Goal: Information Seeking & Learning: Learn about a topic

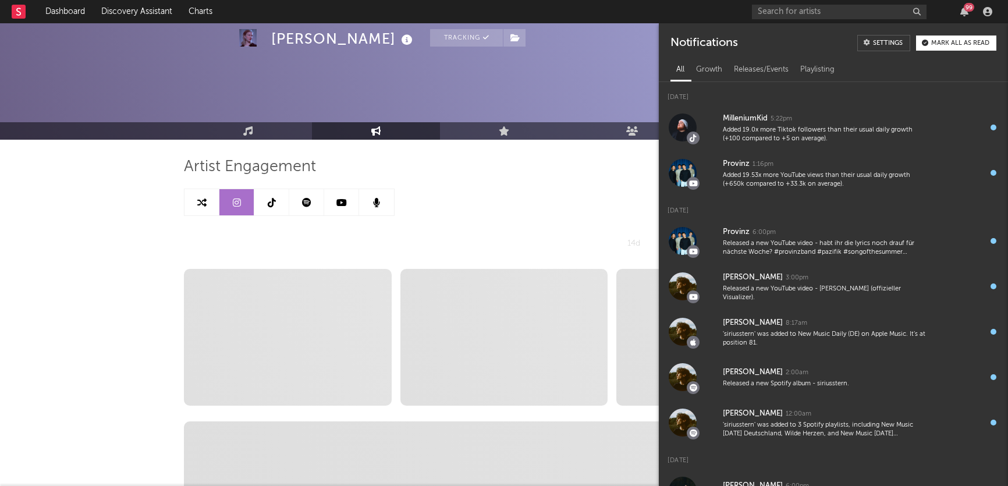
select select "6m"
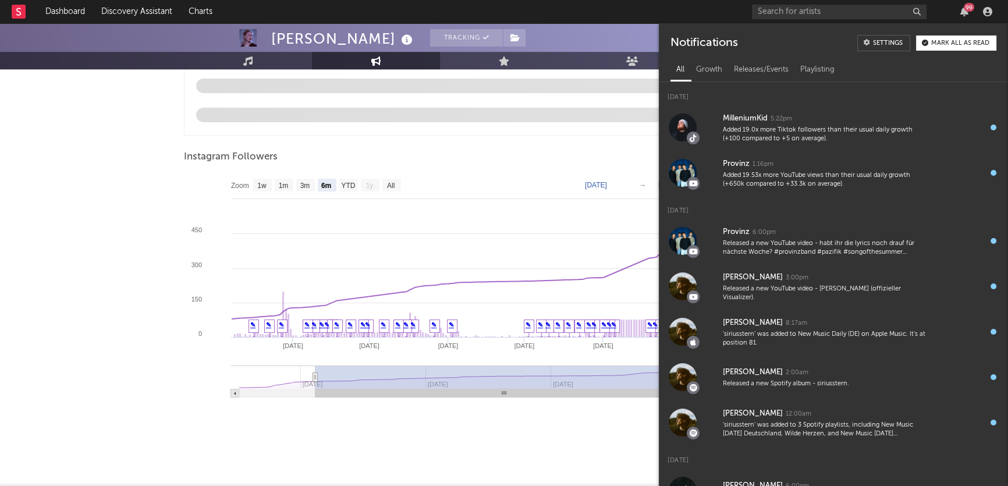
click at [880, 133] on div "Added 19.0x more Tiktok followers than their usual daily growth (+100 compared …" at bounding box center [825, 135] width 205 height 18
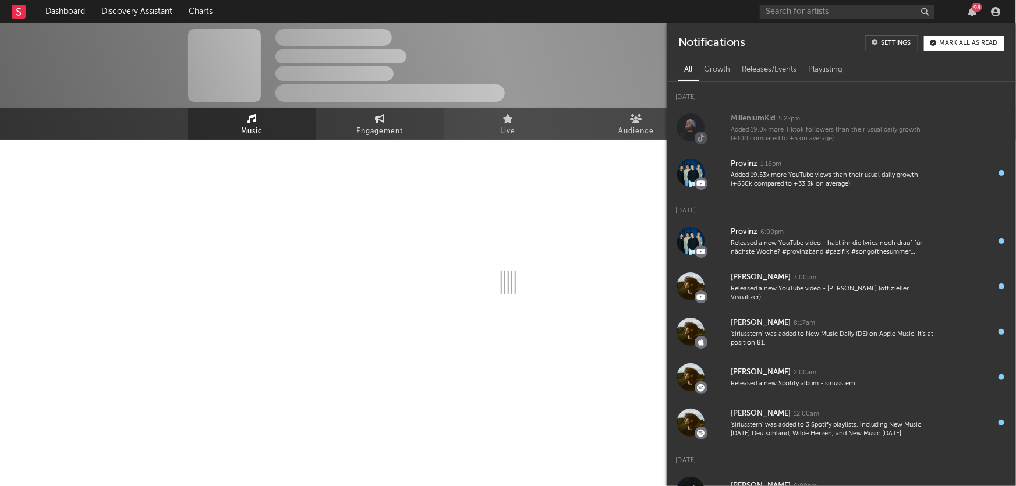
click at [390, 111] on link "Engagement" at bounding box center [380, 124] width 128 height 32
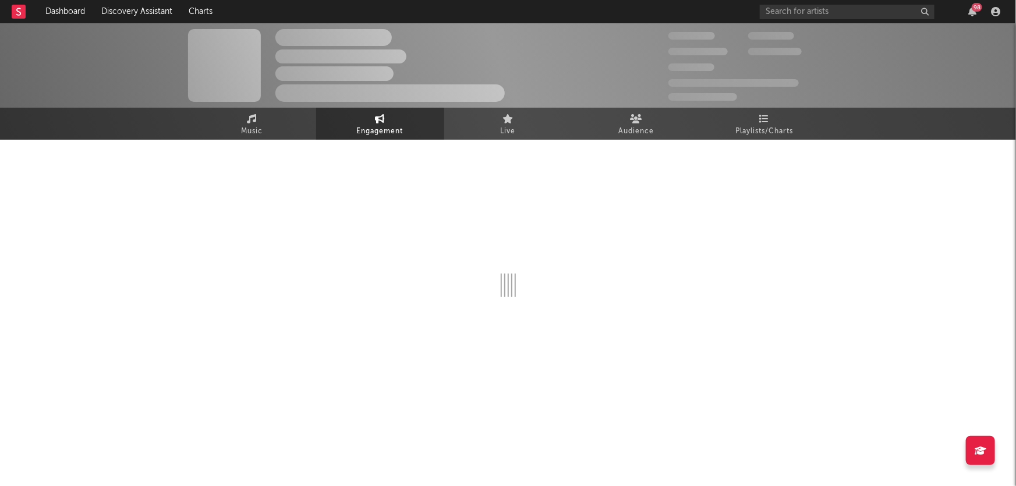
select select "1w"
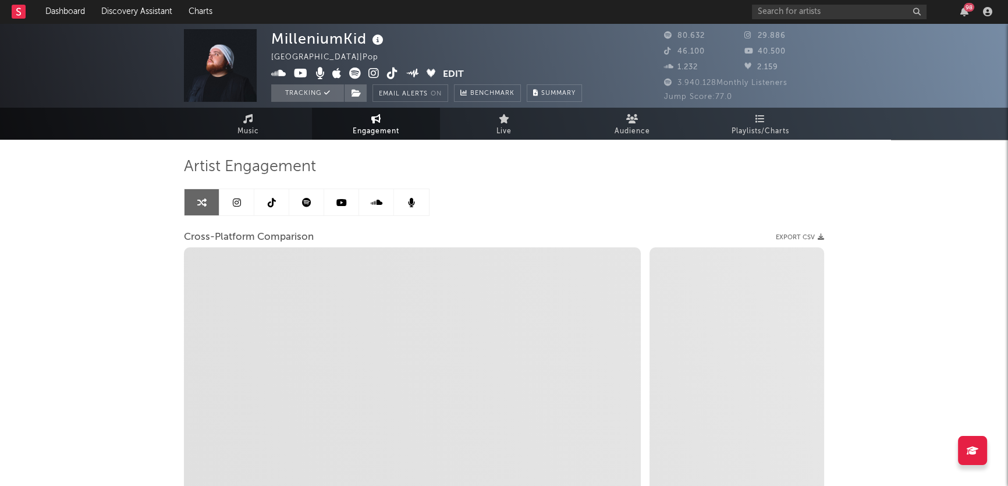
click at [234, 212] on link at bounding box center [236, 202] width 35 height 26
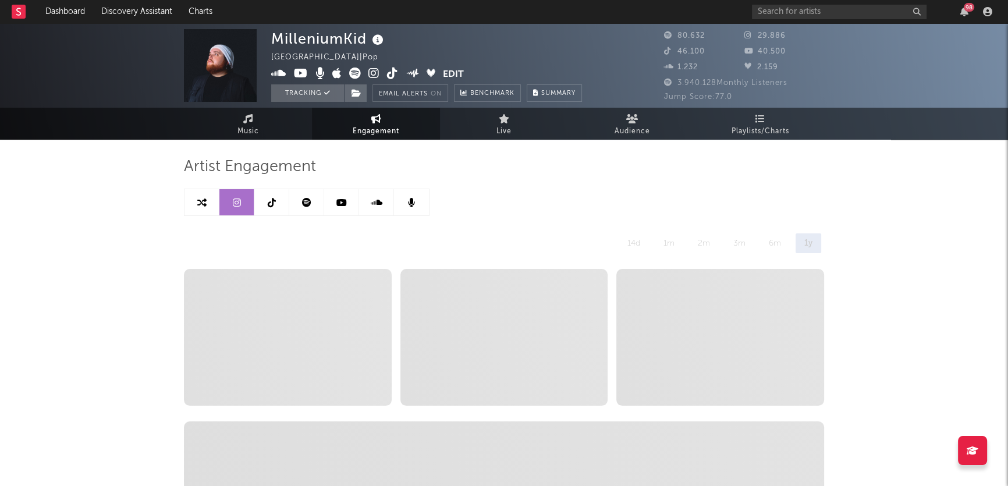
select select "6m"
click at [206, 198] on link at bounding box center [202, 202] width 35 height 26
select select "1m"
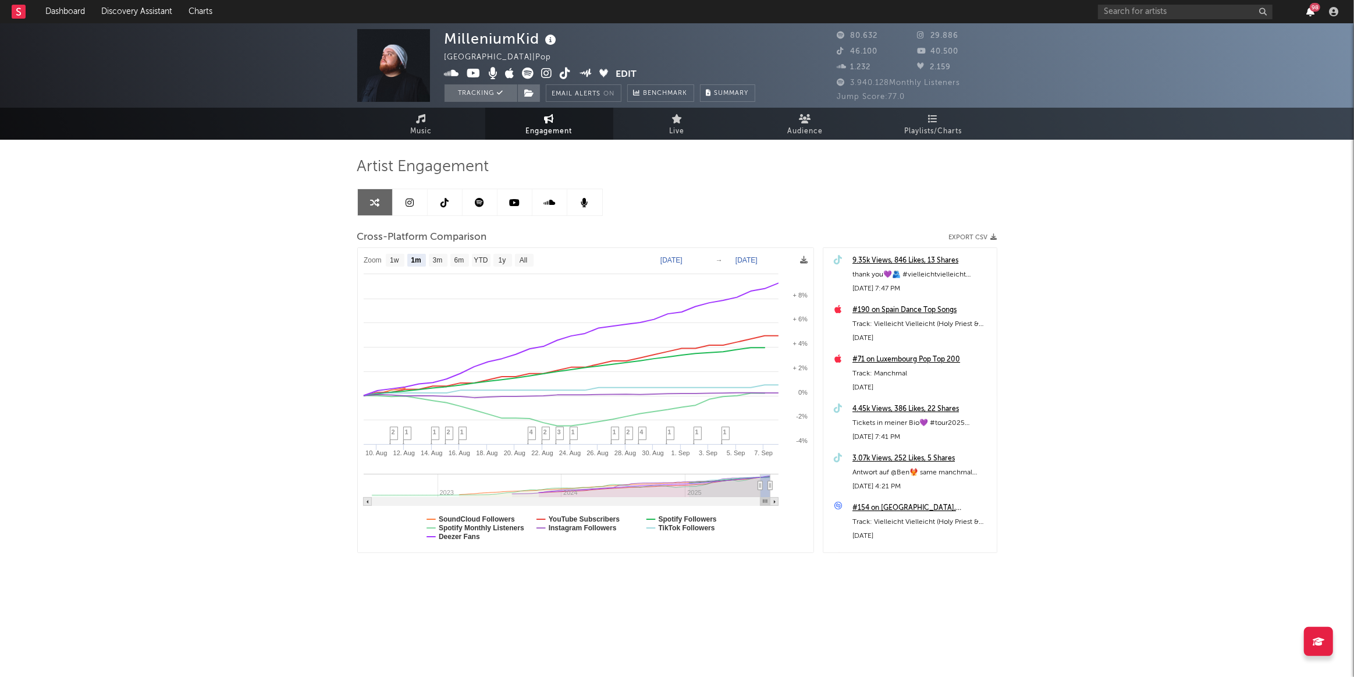
click at [1007, 10] on icon "button" at bounding box center [1311, 11] width 8 height 9
click at [71, 5] on link "Dashboard" at bounding box center [65, 11] width 56 height 23
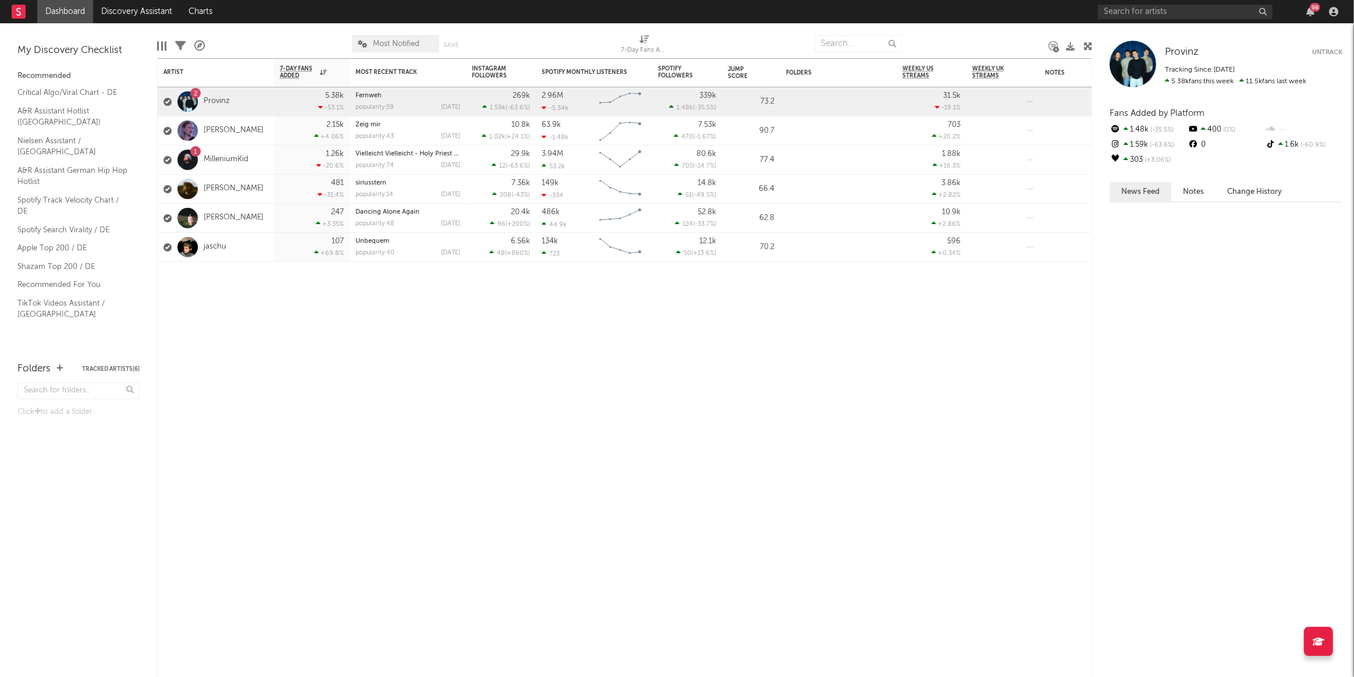
click at [1007, 17] on div "98" at bounding box center [1220, 11] width 244 height 23
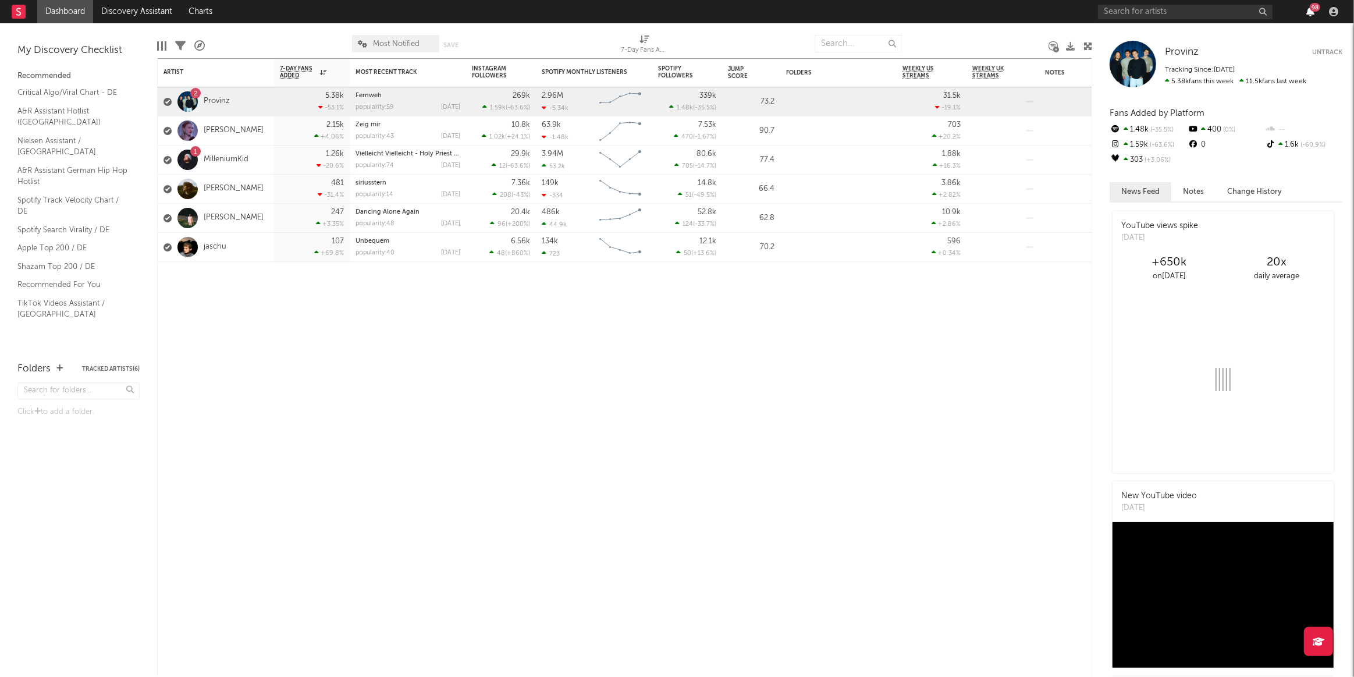
click at [1007, 13] on icon "button" at bounding box center [1311, 11] width 8 height 9
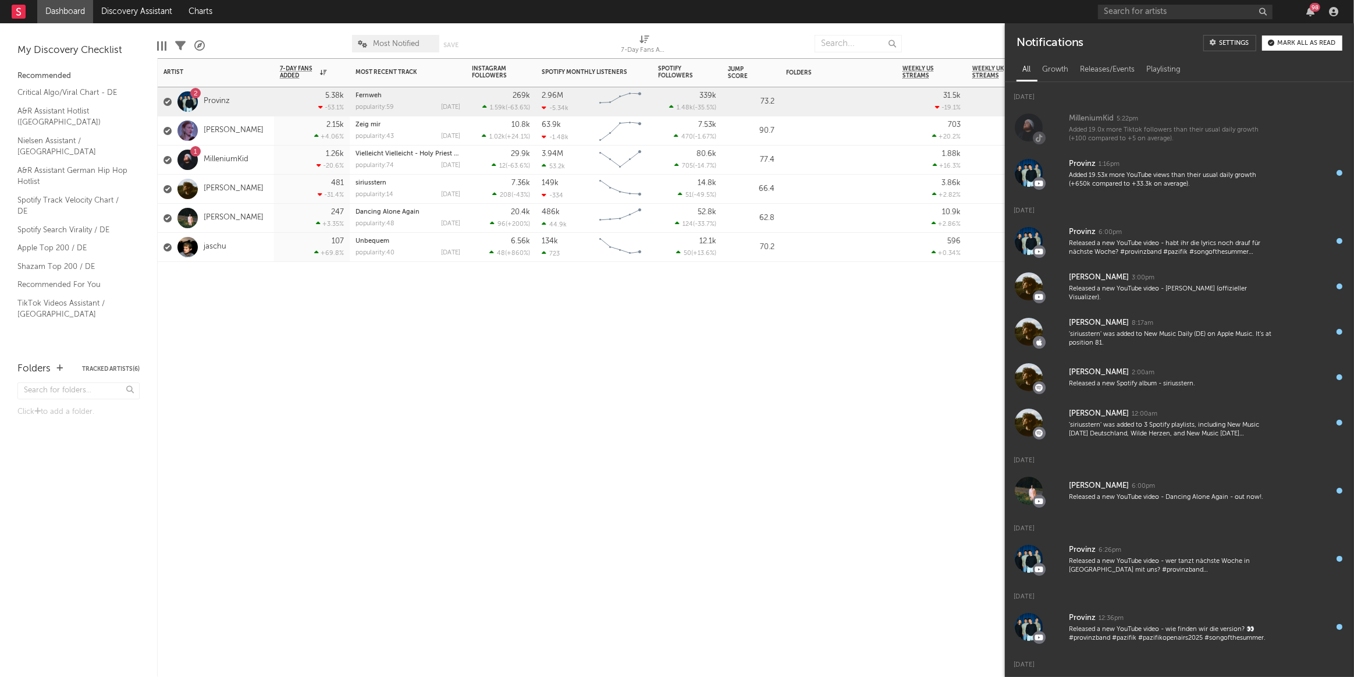
click at [782, 423] on div "Artist Notifications 7-Day Fans Added WoW % Change Most Recent Track Popularity…" at bounding box center [624, 367] width 935 height 619
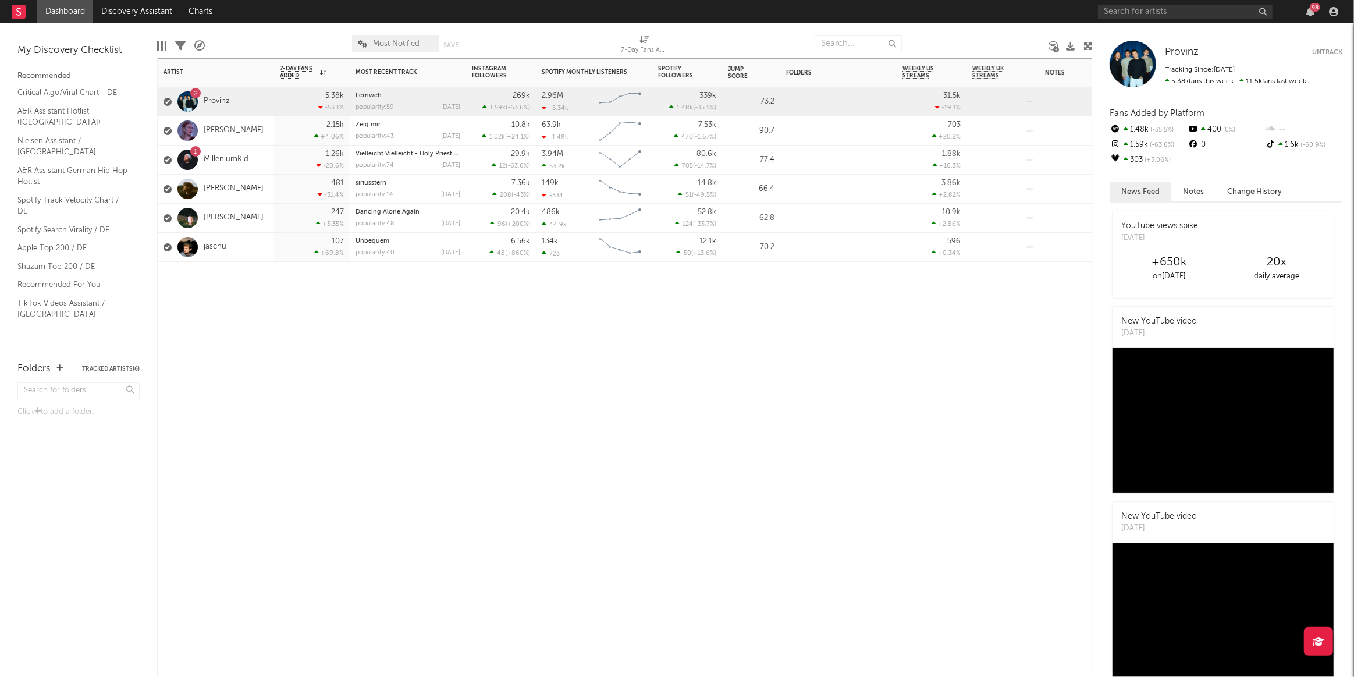
click at [237, 136] on div "[PERSON_NAME]" at bounding box center [216, 130] width 116 height 29
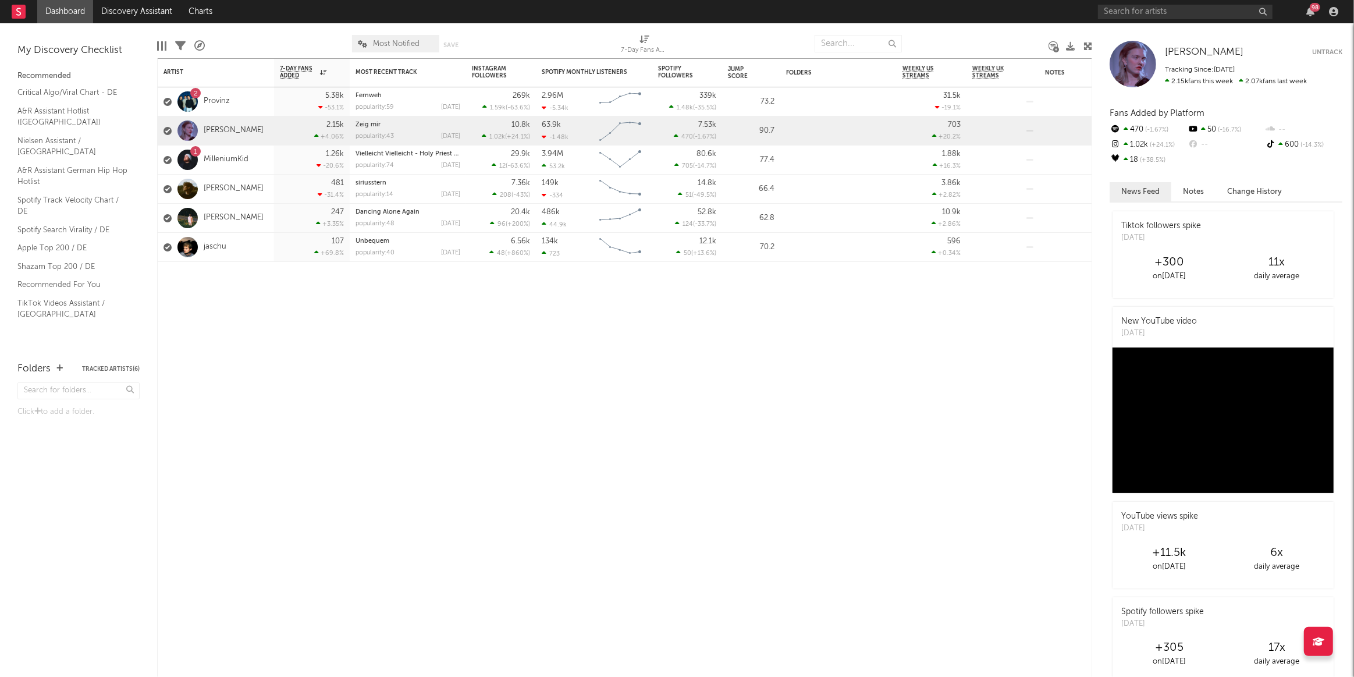
click at [1007, 2] on div "98" at bounding box center [1220, 11] width 244 height 23
click at [1007, 13] on div "98" at bounding box center [1220, 11] width 244 height 23
click at [1007, 10] on div "98" at bounding box center [1315, 7] width 10 height 9
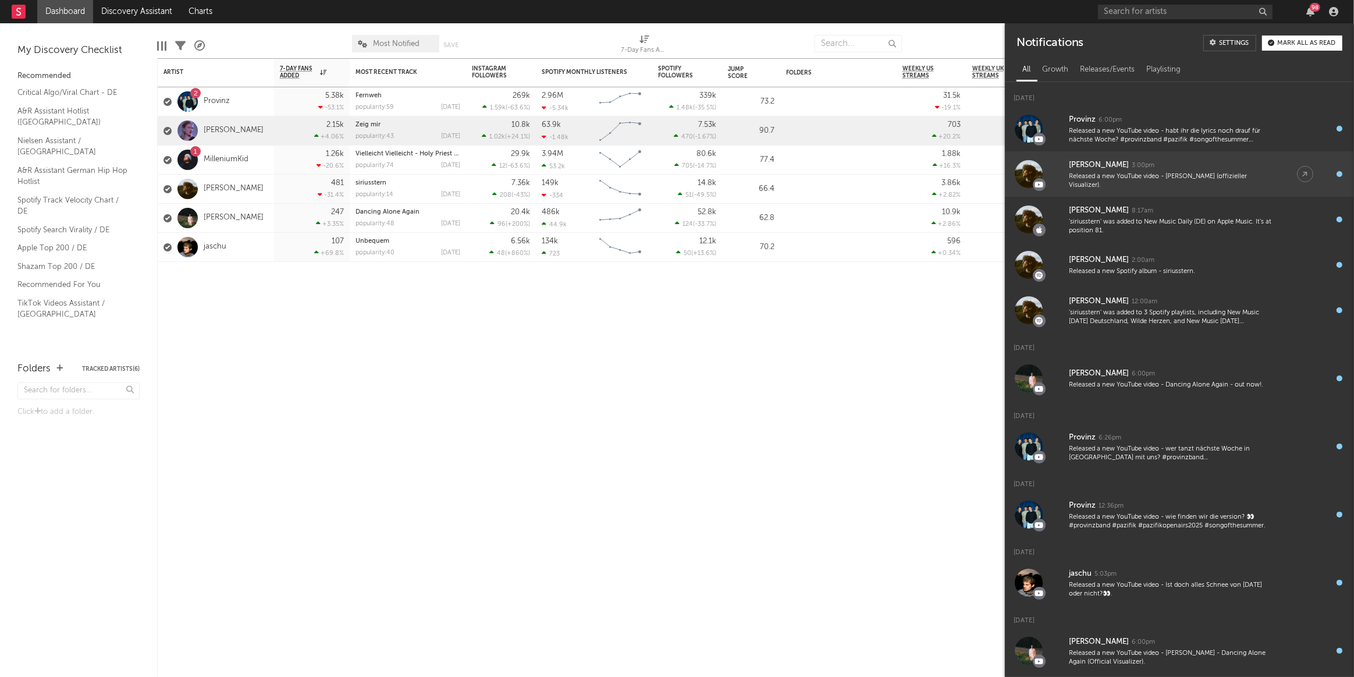
scroll to position [128, 0]
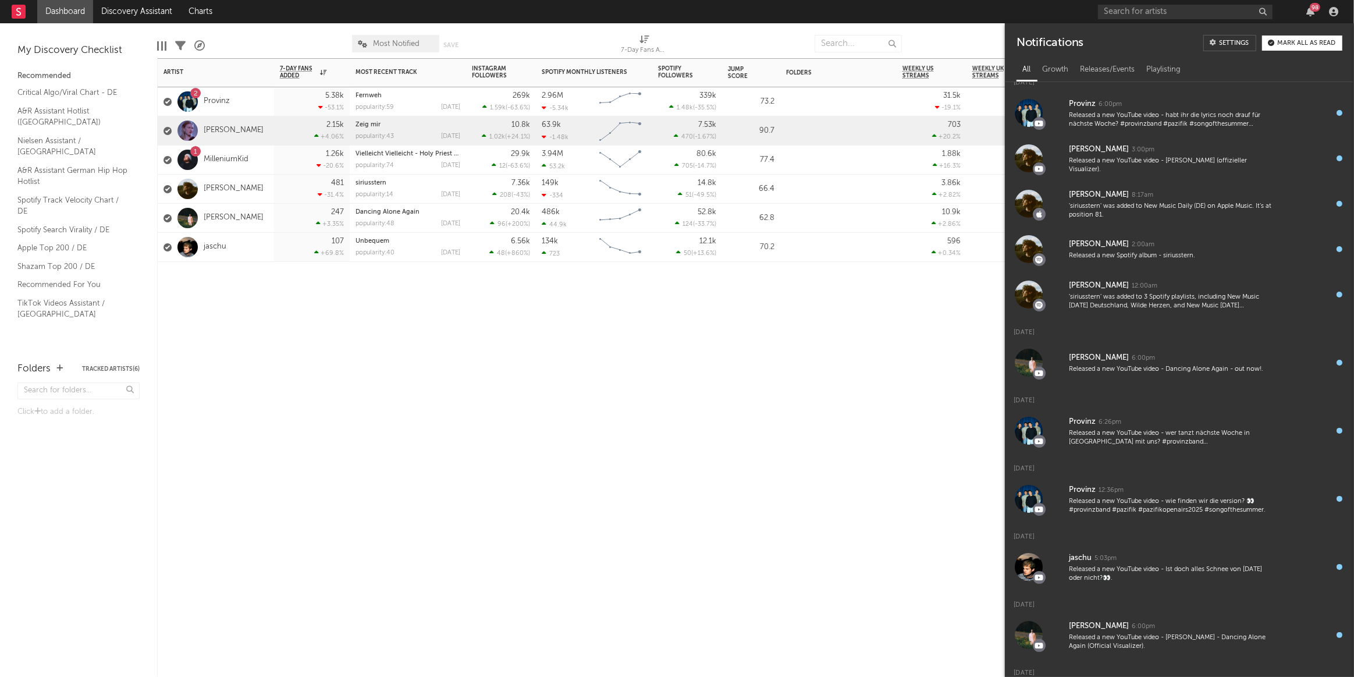
click at [627, 364] on div "Artist Notifications 7-Day Fans Added WoW % Change Most Recent Track Popularity…" at bounding box center [624, 367] width 935 height 619
